Goal: Task Accomplishment & Management: Manage account settings

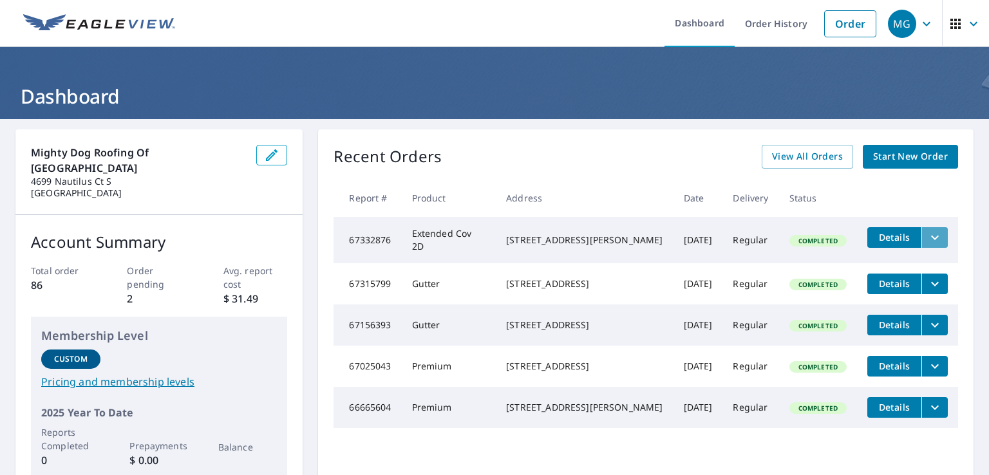
click at [927, 234] on icon "filesDropdownBtn-67332876" at bounding box center [934, 237] width 15 height 15
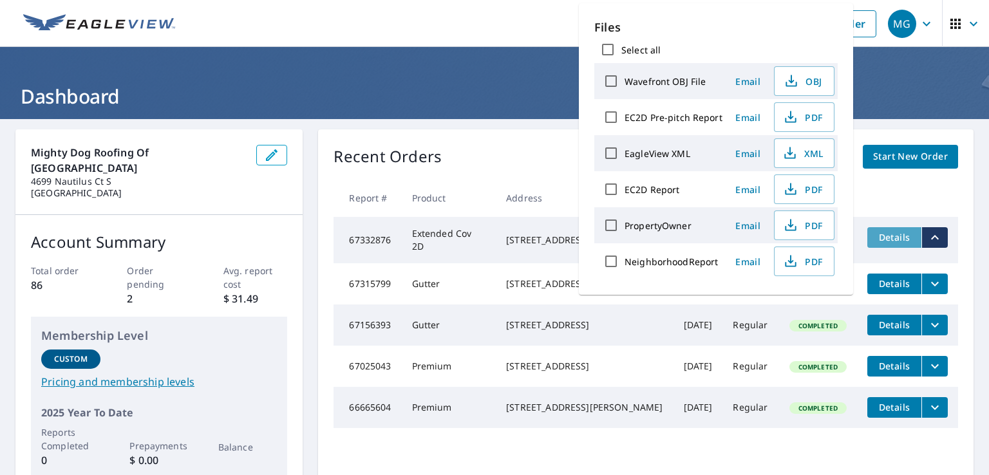
click at [880, 236] on span "Details" at bounding box center [894, 237] width 39 height 12
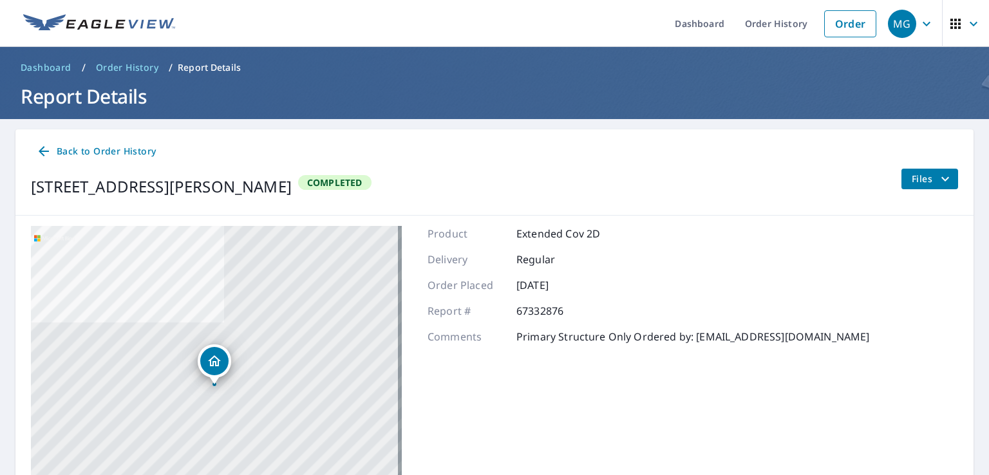
click at [922, 180] on span "Files" at bounding box center [932, 178] width 41 height 15
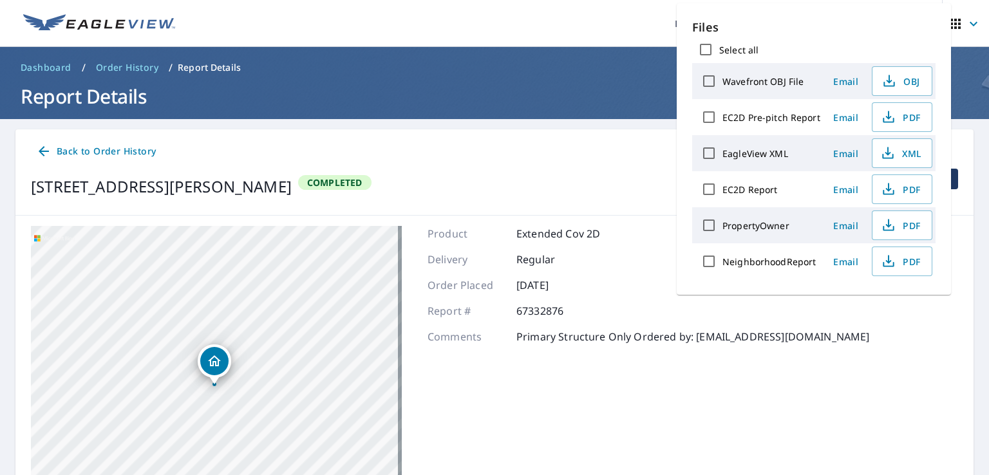
click at [743, 191] on label "EC2D Report" at bounding box center [750, 190] width 55 height 12
click at [723, 191] on input "EC2D Report" at bounding box center [709, 189] width 27 height 27
checkbox input "true"
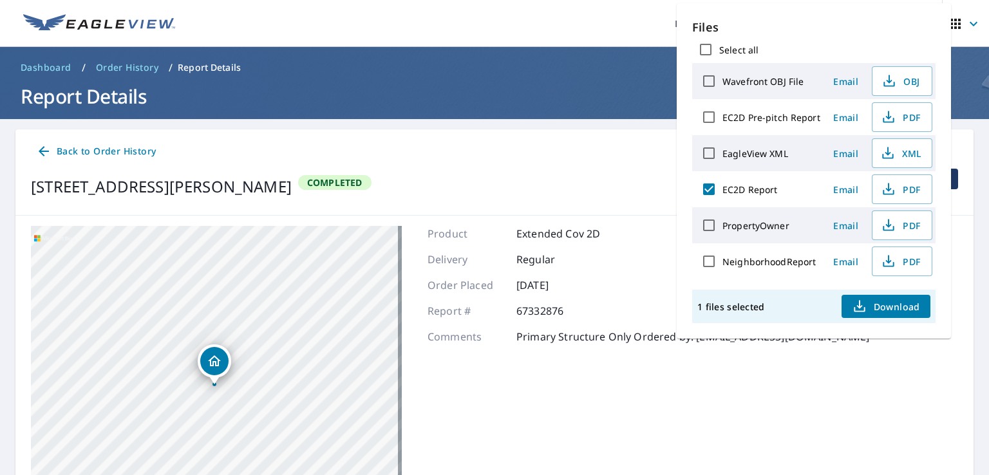
click at [904, 305] on span "Download" at bounding box center [886, 306] width 68 height 15
click at [68, 147] on span "Back to Order History" at bounding box center [96, 152] width 120 height 16
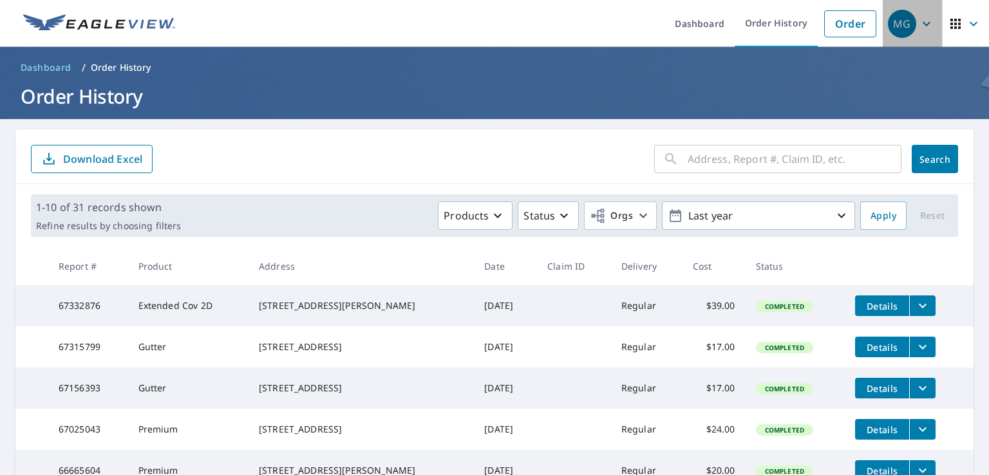
click at [895, 14] on div "MG" at bounding box center [902, 24] width 28 height 28
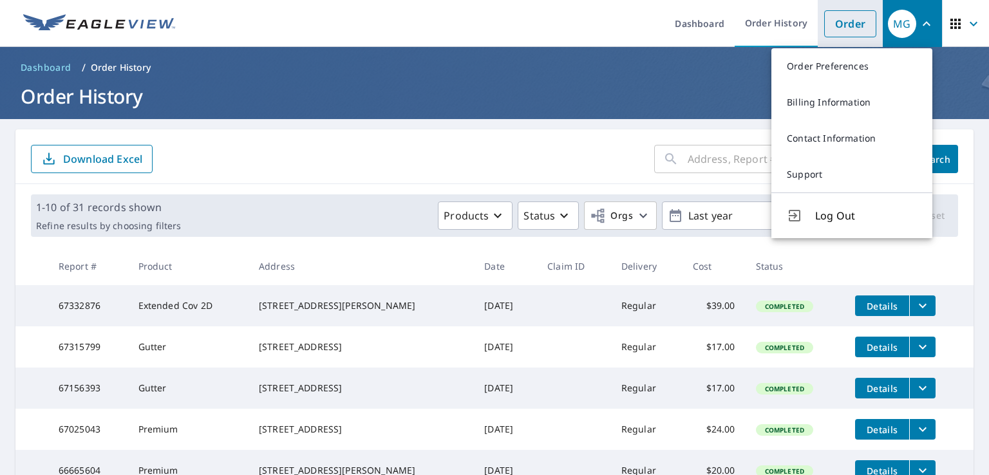
click at [850, 24] on link "Order" at bounding box center [850, 23] width 52 height 27
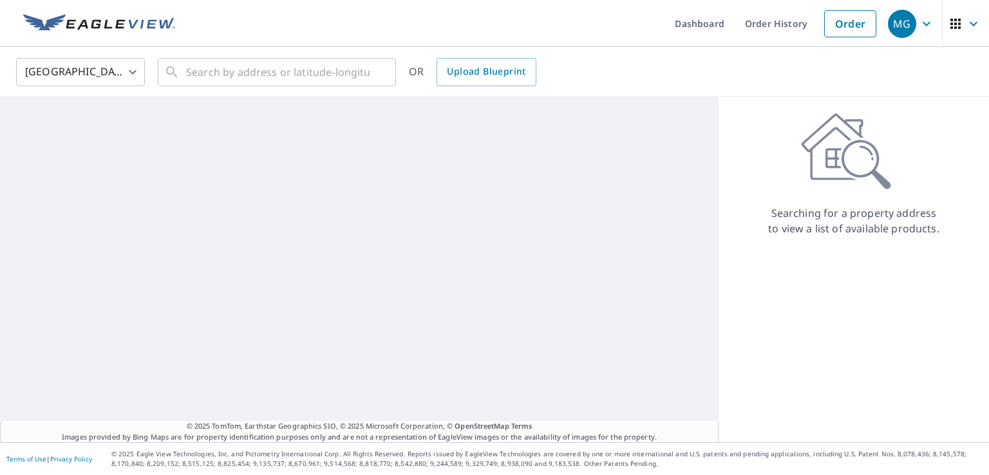
click at [898, 17] on div "MG" at bounding box center [902, 24] width 28 height 28
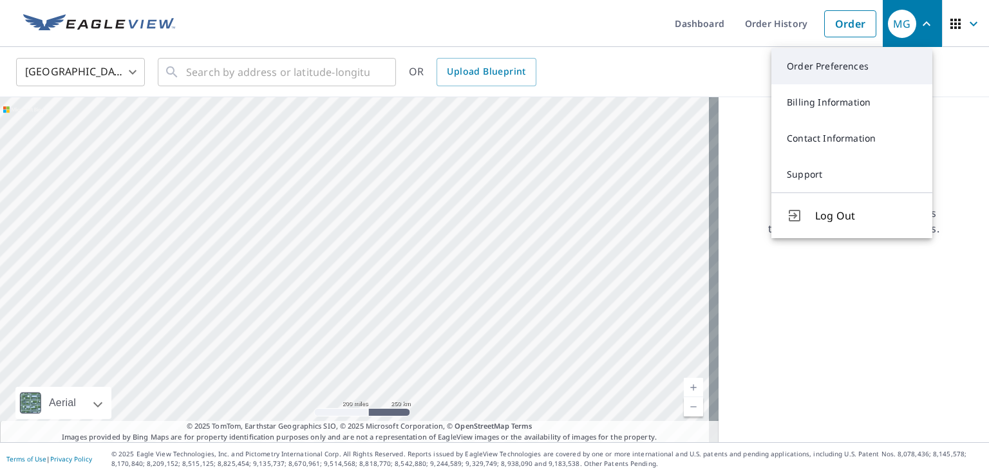
click at [840, 65] on link "Order Preferences" at bounding box center [852, 66] width 161 height 36
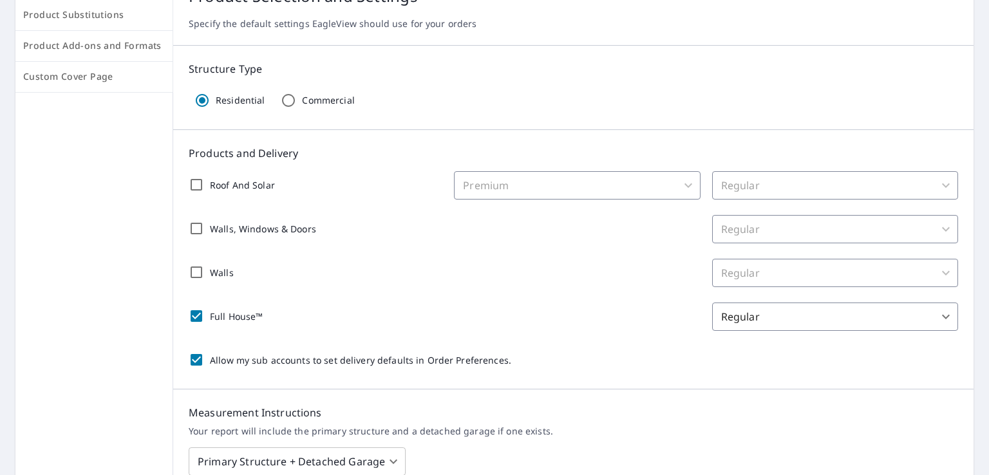
scroll to position [103, 0]
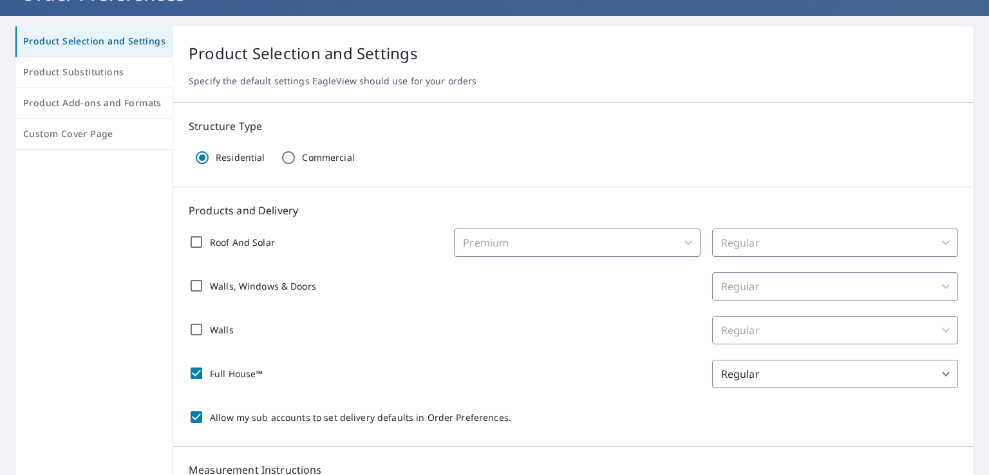
click at [129, 43] on span "Product Selection and Settings" at bounding box center [94, 41] width 142 height 16
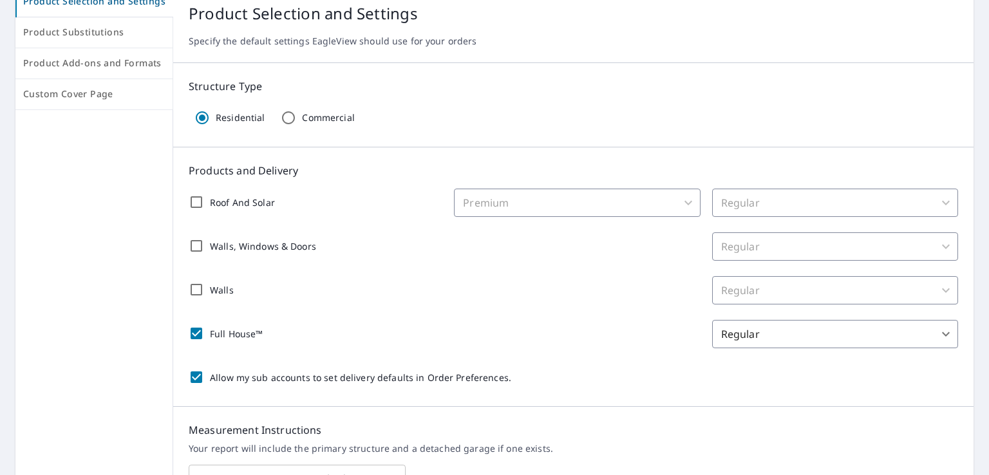
scroll to position [39, 0]
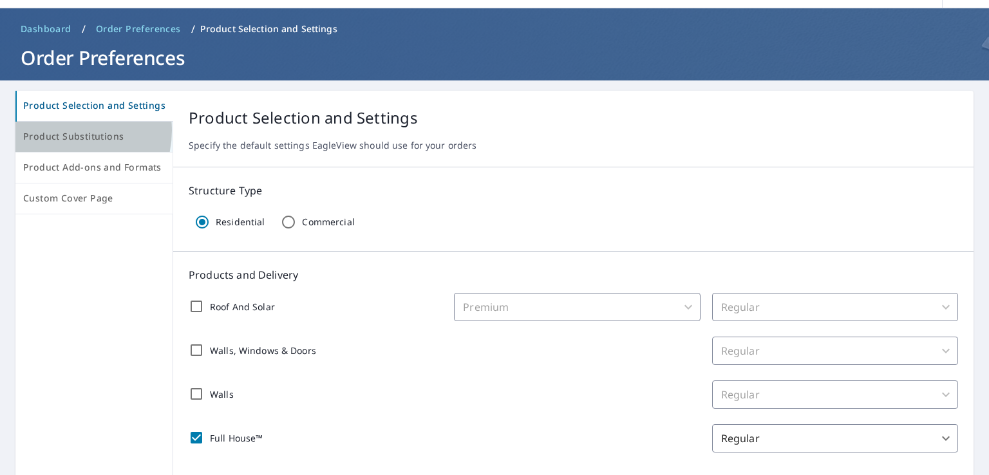
click at [62, 129] on span "Product Substitutions" at bounding box center [94, 137] width 142 height 16
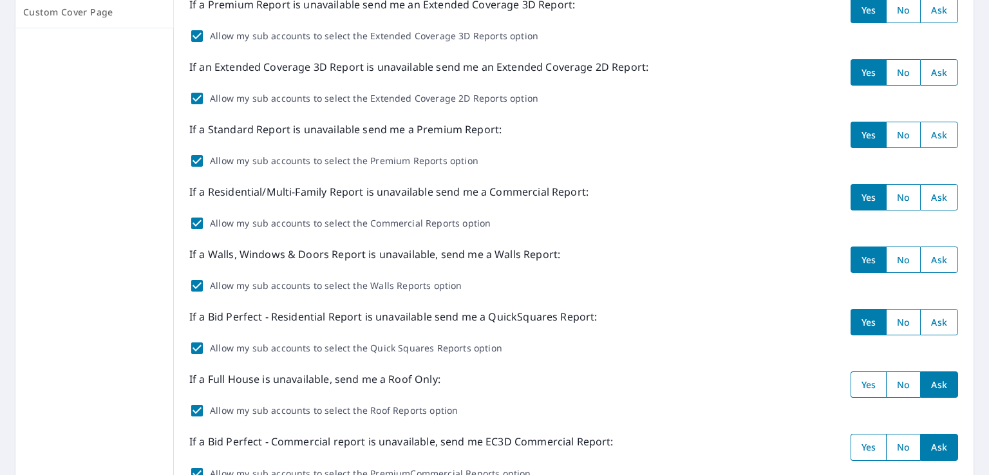
scroll to position [232, 0]
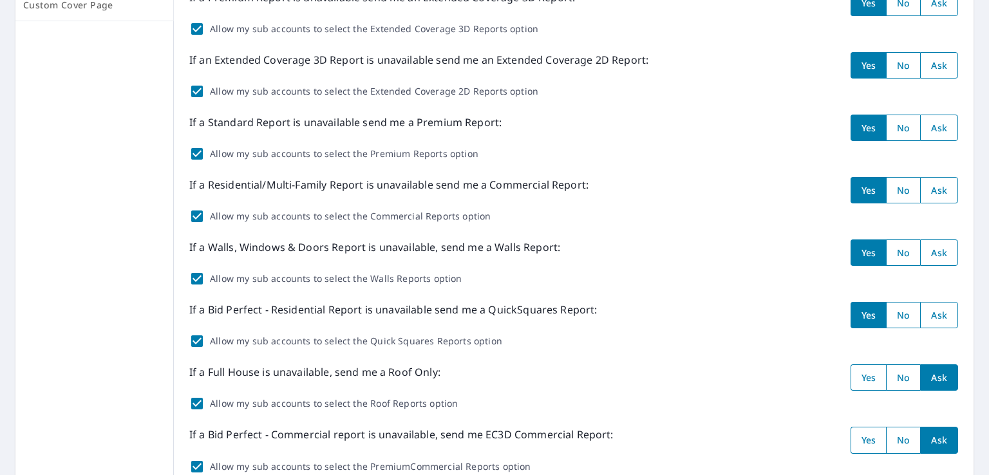
click at [896, 67] on input "radio" at bounding box center [903, 65] width 34 height 26
radio input "true"
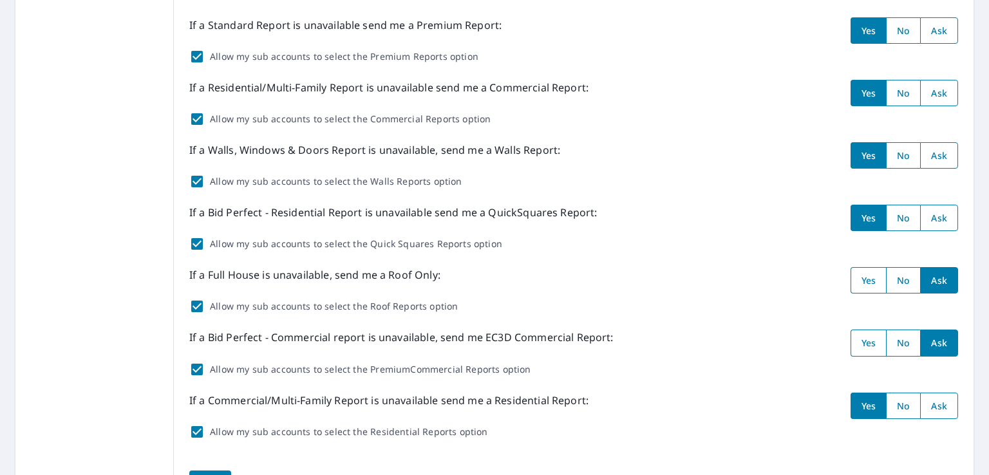
scroll to position [410, 0]
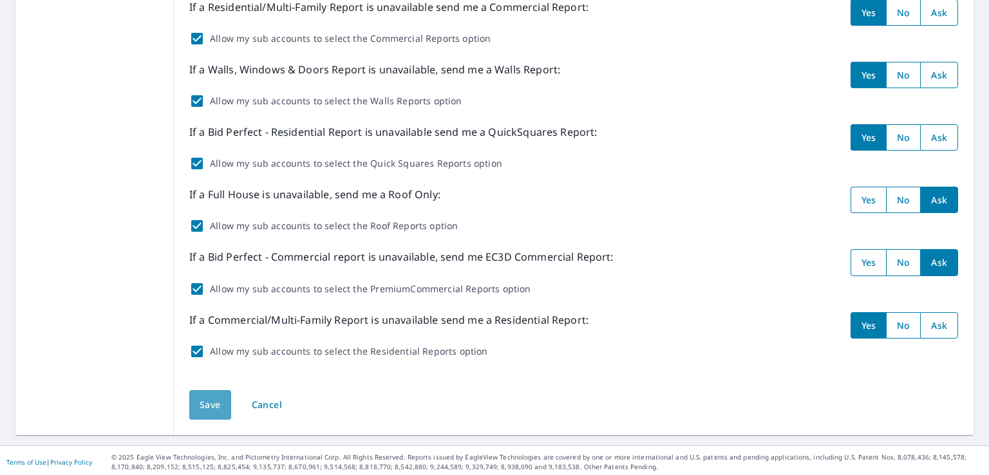
click at [211, 404] on span "Save" at bounding box center [210, 405] width 21 height 16
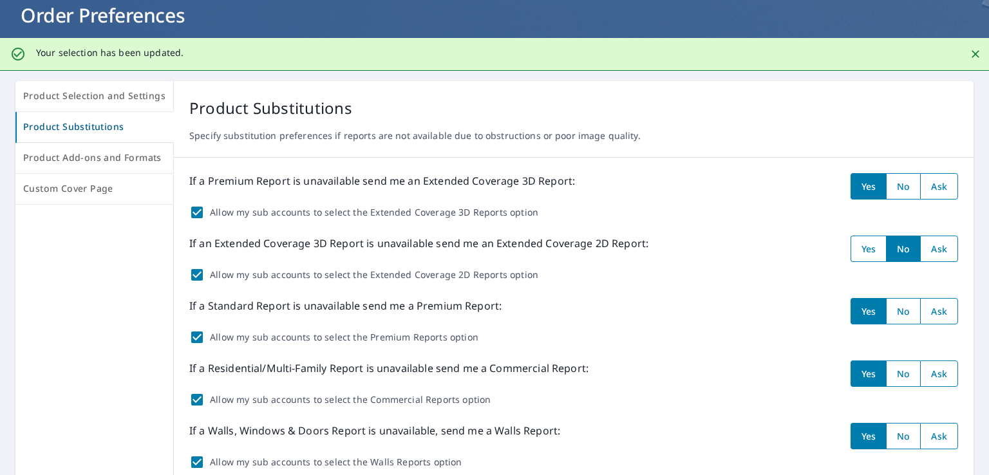
scroll to position [0, 0]
